Goal: Find specific page/section: Find specific page/section

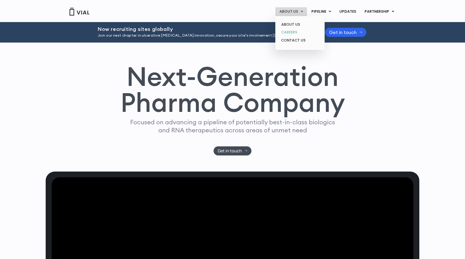
click at [290, 32] on link "CAREERS" at bounding box center [299, 32] width 45 height 8
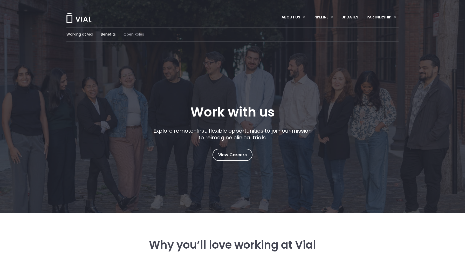
click at [131, 35] on span "Open Roles" at bounding box center [134, 34] width 21 height 5
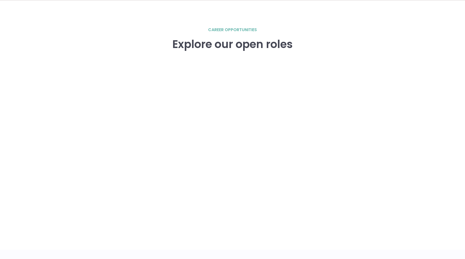
scroll to position [719, 0]
